Goal: Task Accomplishment & Management: Use online tool/utility

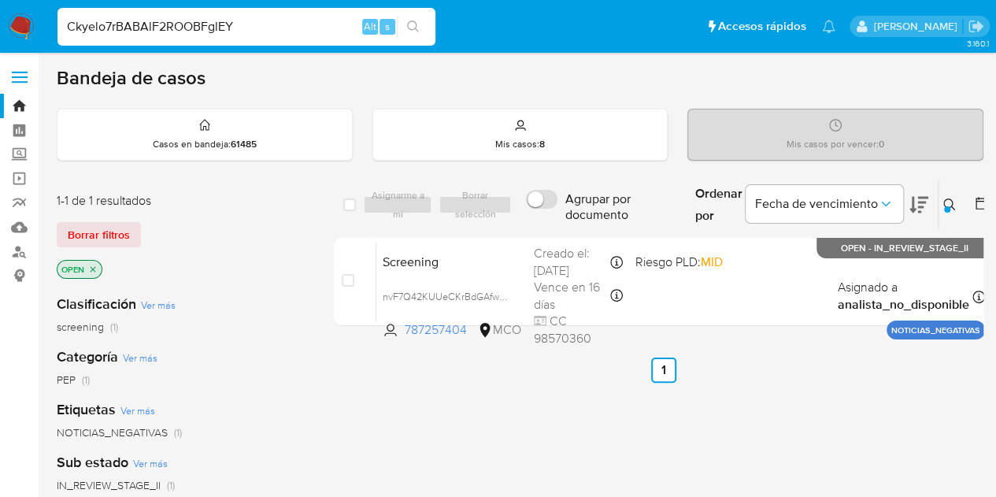
type input "Ckyelo7rBABAlF2ROOBFglEY"
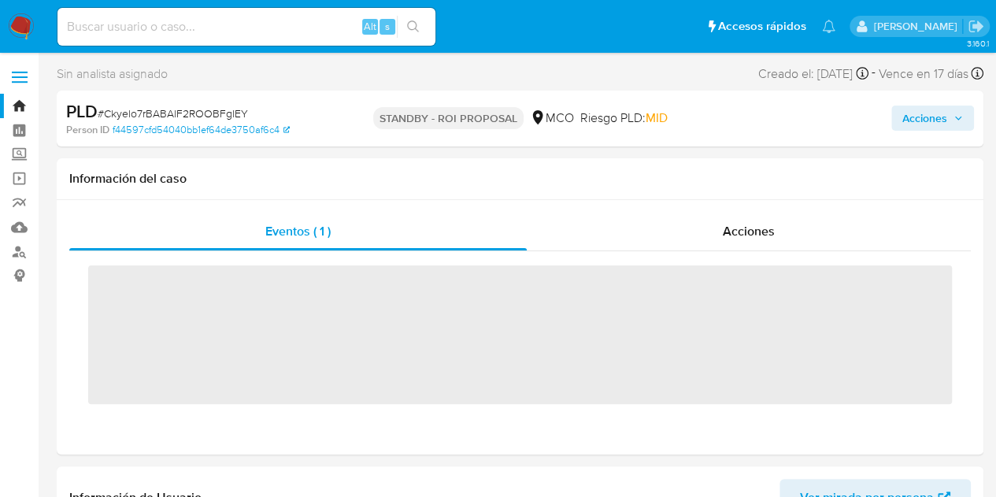
scroll to position [741, 0]
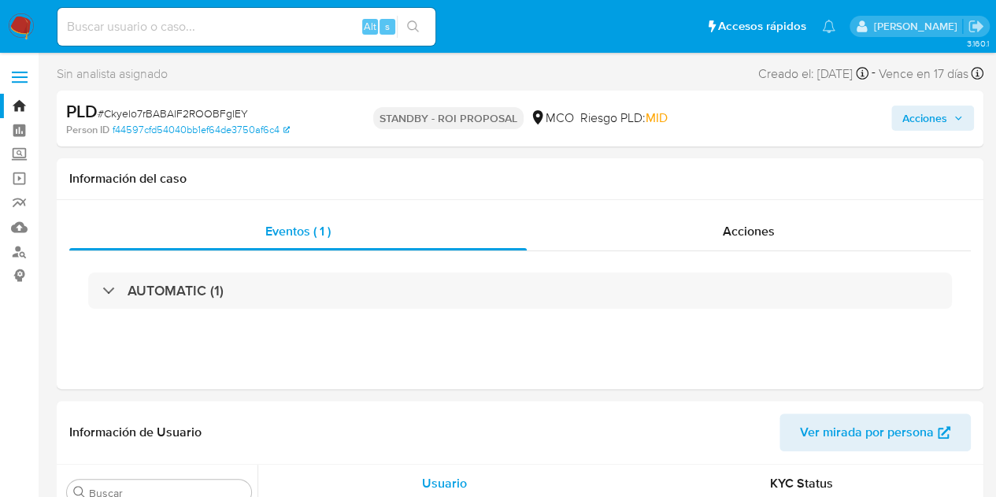
select select "10"
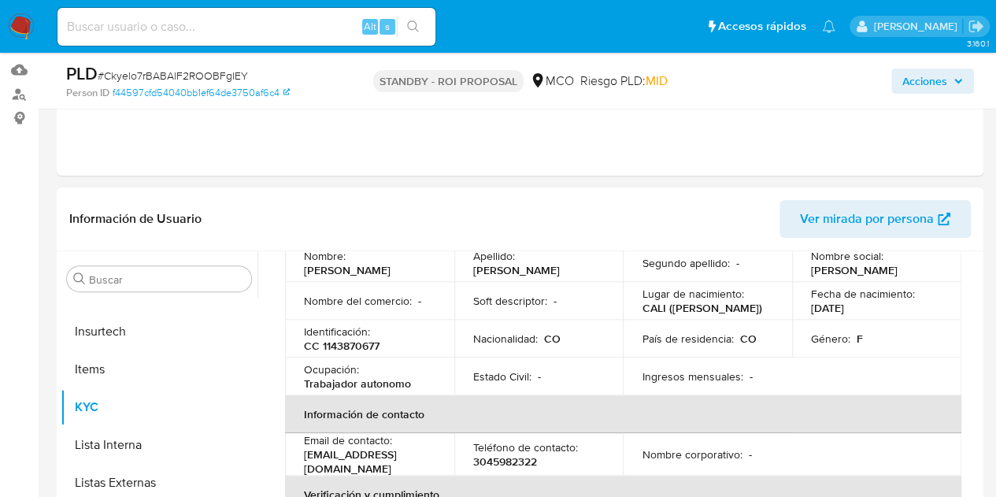
scroll to position [79, 0]
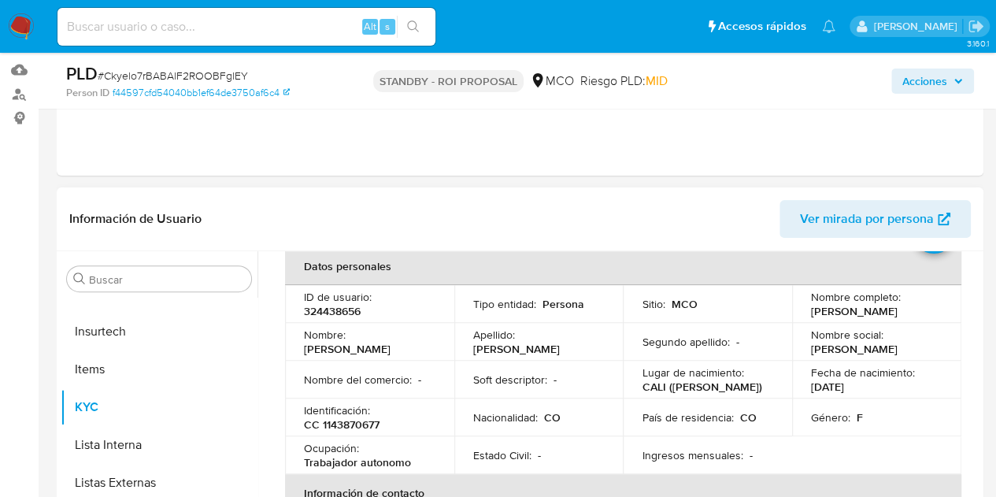
drag, startPoint x: 808, startPoint y: 310, endPoint x: 851, endPoint y: 319, distance: 43.4
click at [851, 318] on p "[PERSON_NAME]" at bounding box center [854, 311] width 87 height 14
copy p "[PERSON_NAME]"
click at [302, 35] on input at bounding box center [247, 27] width 378 height 20
paste input "h3jUtrLjYaDncUHEEiolA4J8"
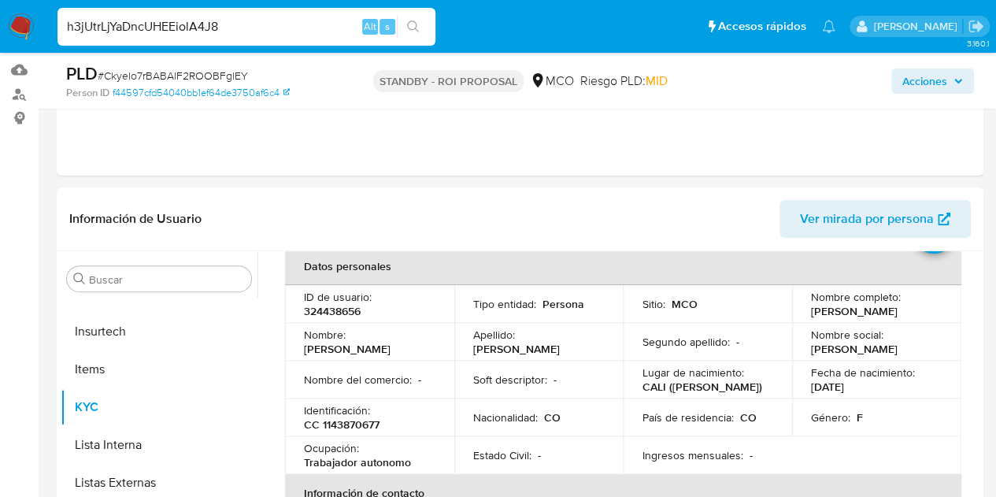
type input "h3jUtrLjYaDncUHEEiolA4J8"
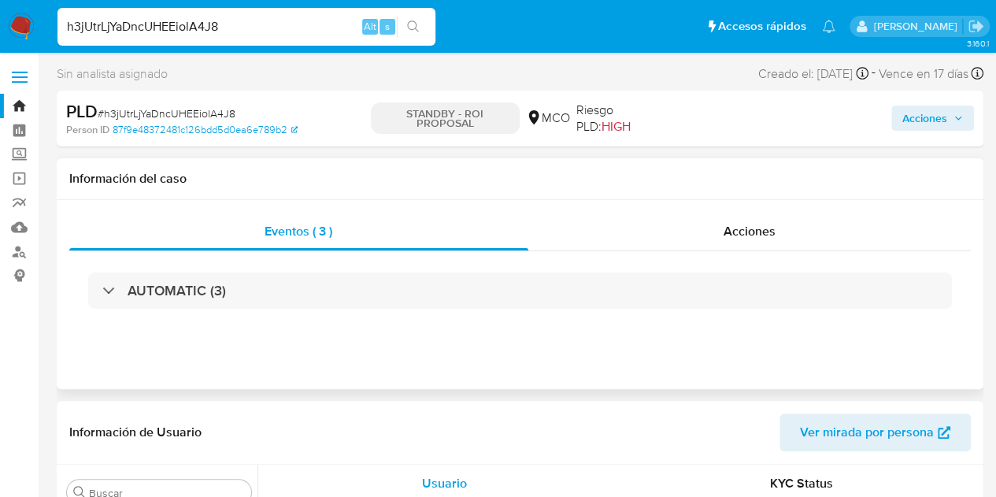
scroll to position [741, 0]
select select "10"
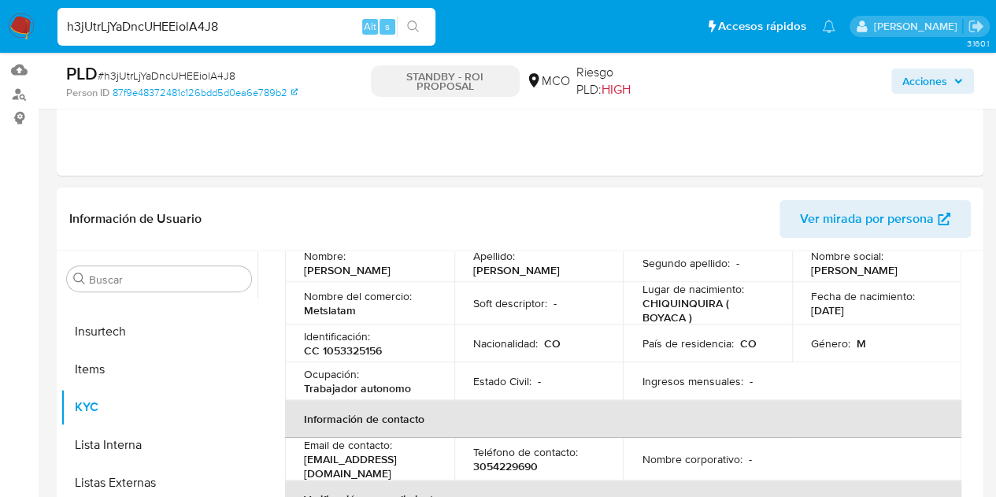
scroll to position [79, 0]
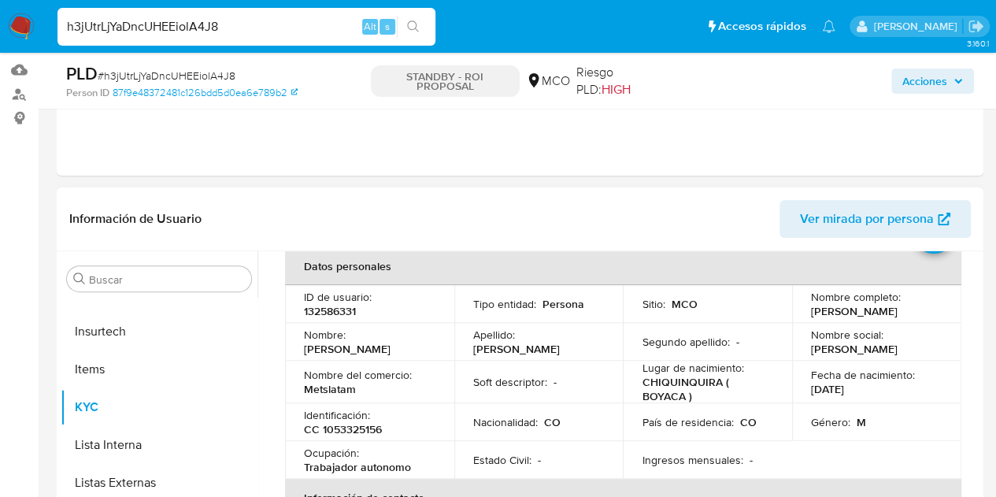
drag, startPoint x: 805, startPoint y: 310, endPoint x: 834, endPoint y: 322, distance: 31.8
click at [834, 322] on td "Nombre completo : [PERSON_NAME]" at bounding box center [876, 304] width 169 height 38
copy p "[PERSON_NAME]"
